Goal: Task Accomplishment & Management: Use online tool/utility

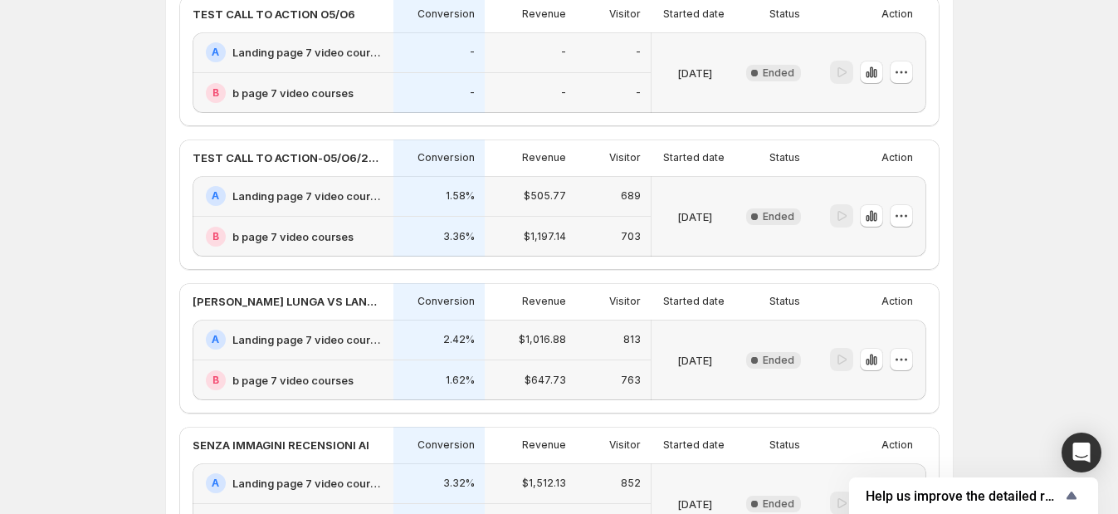
scroll to position [207, 0]
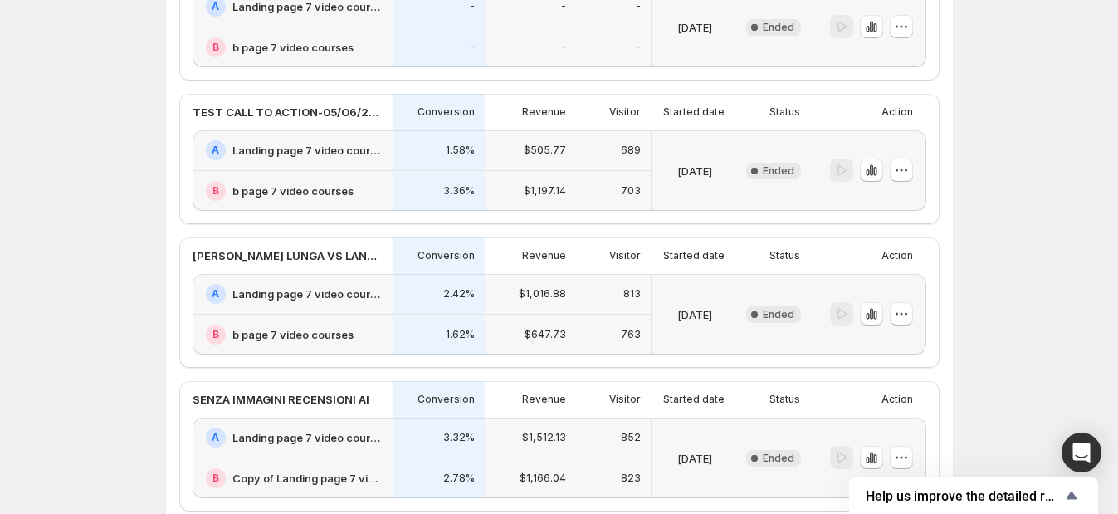
click at [261, 190] on h2 "b page 7 video courses" at bounding box center [292, 191] width 121 height 17
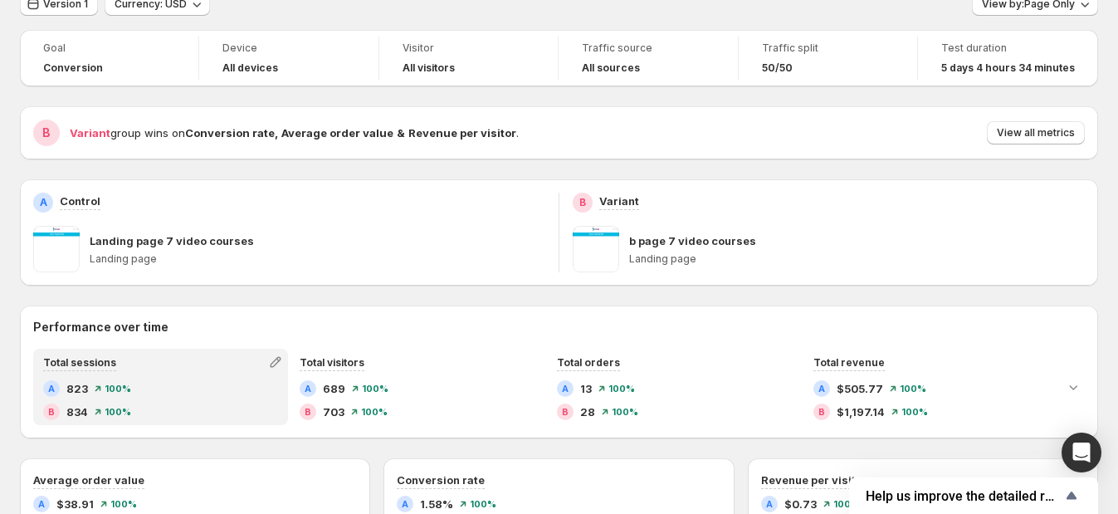
scroll to position [103, 0]
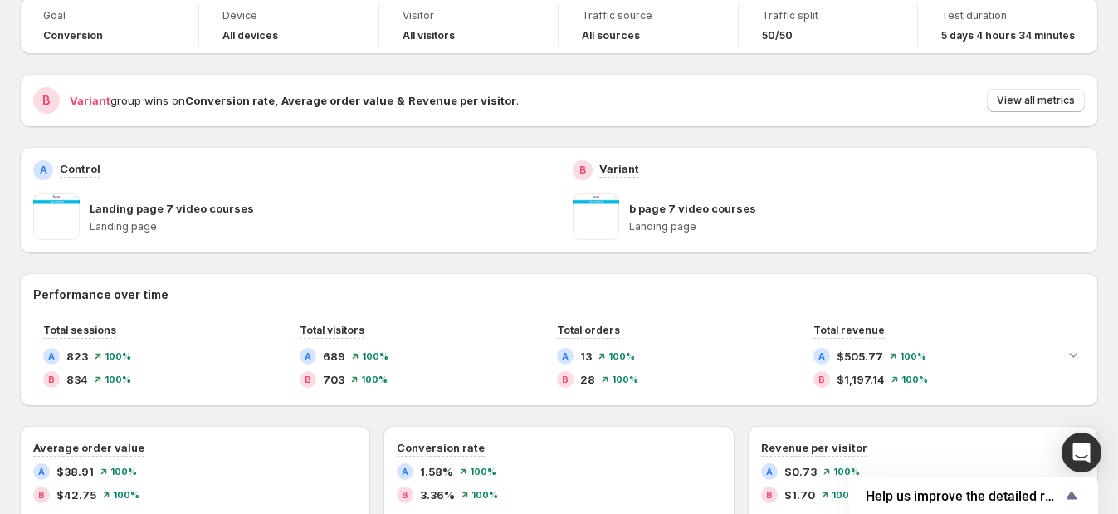
click at [598, 188] on div "B Variant b page 7 video courses Landing page" at bounding box center [829, 200] width 512 height 80
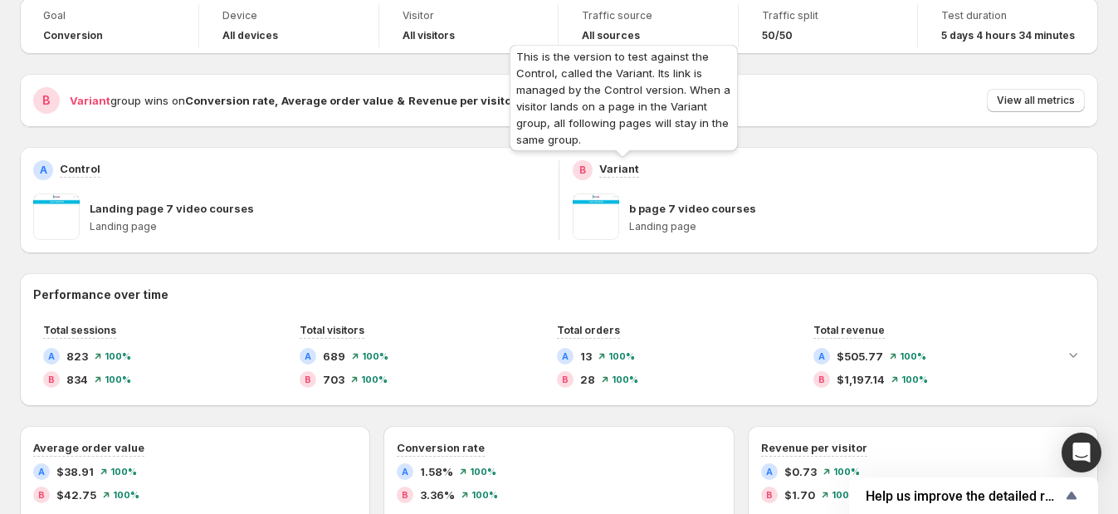
click at [628, 173] on p "Variant" at bounding box center [619, 168] width 40 height 17
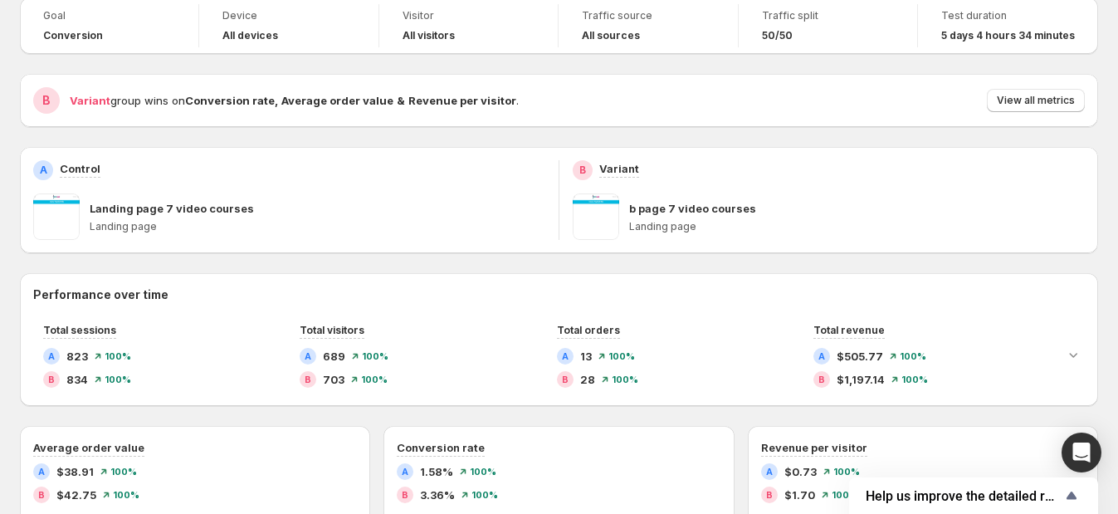
click at [619, 228] on span at bounding box center [596, 216] width 46 height 46
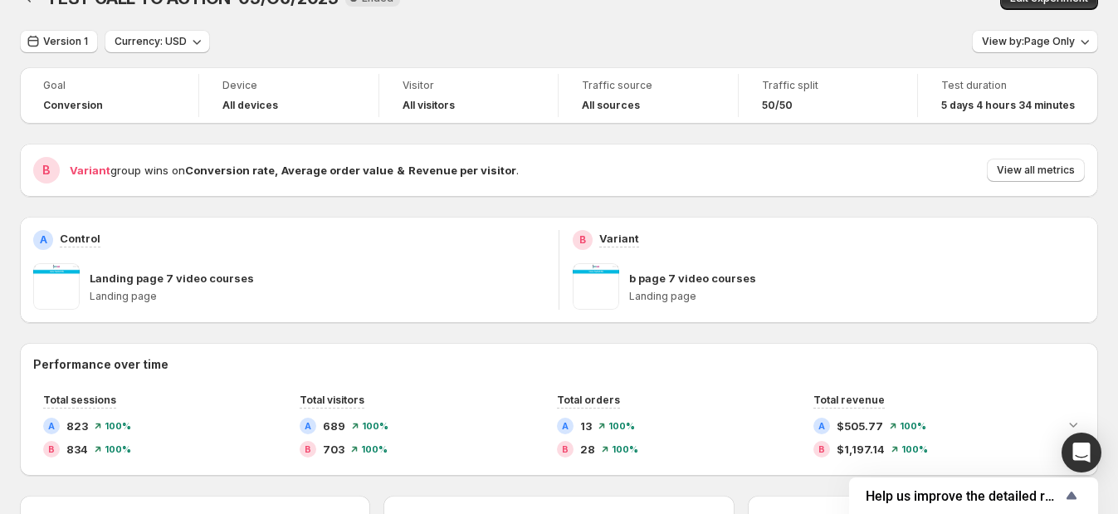
scroll to position [0, 0]
